Goal: Register for event/course

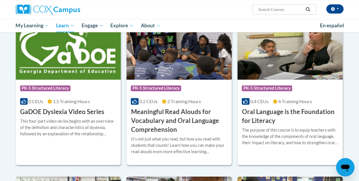
scroll to position [345, 0]
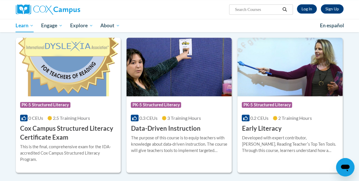
scroll to position [197, 0]
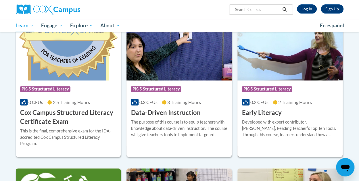
click at [289, 120] on div "Developed with expert contributor, [PERSON_NAME], Reading Teacherʹs Top Ten Too…" at bounding box center [290, 128] width 97 height 19
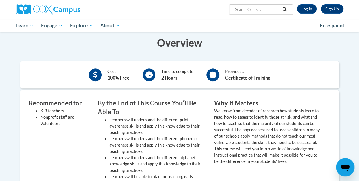
scroll to position [122, 0]
click at [310, 7] on link "Log In" at bounding box center [307, 8] width 20 height 9
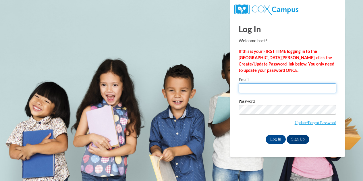
click at [257, 92] on input "Email" at bounding box center [288, 88] width 98 height 10
type input "[EMAIL_ADDRESS][DOMAIN_NAME]"
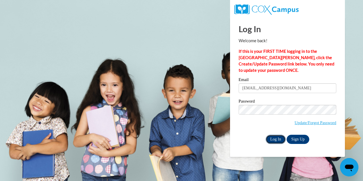
click at [276, 139] on input "Log In" at bounding box center [276, 139] width 20 height 9
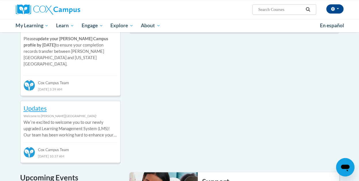
scroll to position [245, 0]
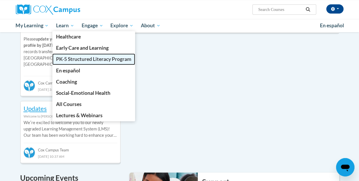
click at [64, 57] on span "PK-5 Structured Literacy Program" at bounding box center [93, 59] width 75 height 6
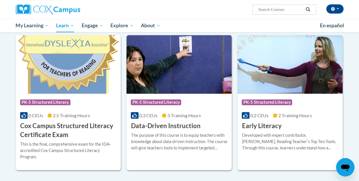
scroll to position [184, 0]
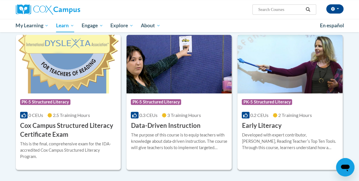
click at [264, 142] on div "Developed with expert contributor, [PERSON_NAME], Reading Teacherʹs Top Ten Too…" at bounding box center [290, 141] width 97 height 19
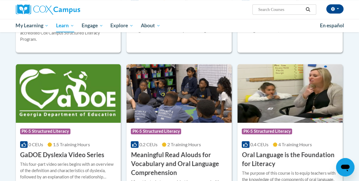
scroll to position [313, 0]
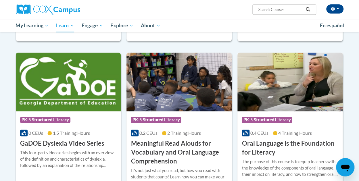
click at [295, 144] on h3 "Oral Language is the Foundation for Literacy" at bounding box center [290, 148] width 97 height 18
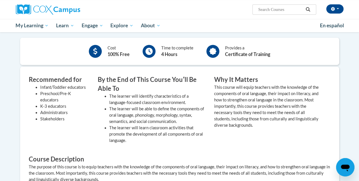
scroll to position [75, 0]
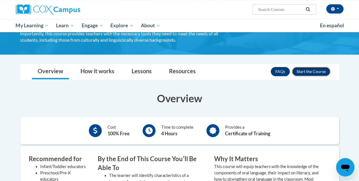
click at [314, 69] on button "Enroll" at bounding box center [311, 71] width 38 height 9
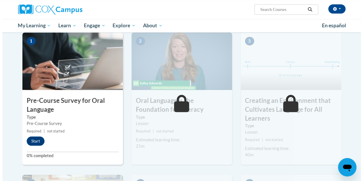
scroll to position [132, 0]
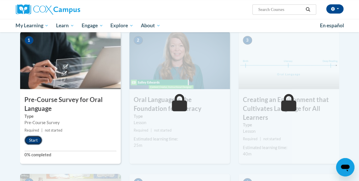
click at [32, 138] on button "Start" at bounding box center [33, 140] width 18 height 9
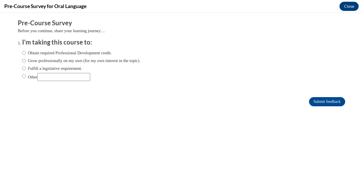
scroll to position [0, 0]
click at [30, 52] on label "Obtain required Professional Development credit." at bounding box center [67, 53] width 90 height 6
click at [26, 52] on input "Obtain required Professional Development credit." at bounding box center [24, 53] width 4 height 6
radio input "true"
click at [22, 68] on input "Fulfill a legislative requirement." at bounding box center [24, 68] width 4 height 6
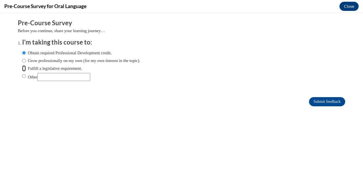
radio input "true"
click at [314, 101] on input "Submit feedback" at bounding box center [327, 101] width 36 height 9
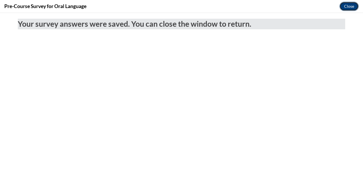
click at [348, 6] on button "Close" at bounding box center [348, 6] width 19 height 9
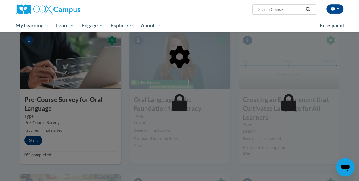
click at [148, 94] on div at bounding box center [179, 86] width 319 height 109
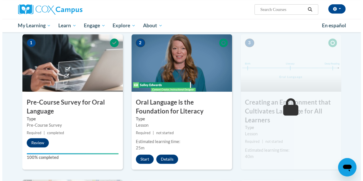
scroll to position [178, 0]
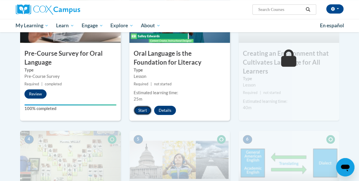
click at [137, 113] on button "Start" at bounding box center [143, 110] width 18 height 9
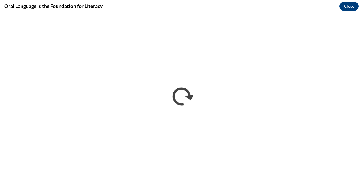
scroll to position [0, 0]
